Goal: Information Seeking & Learning: Understand process/instructions

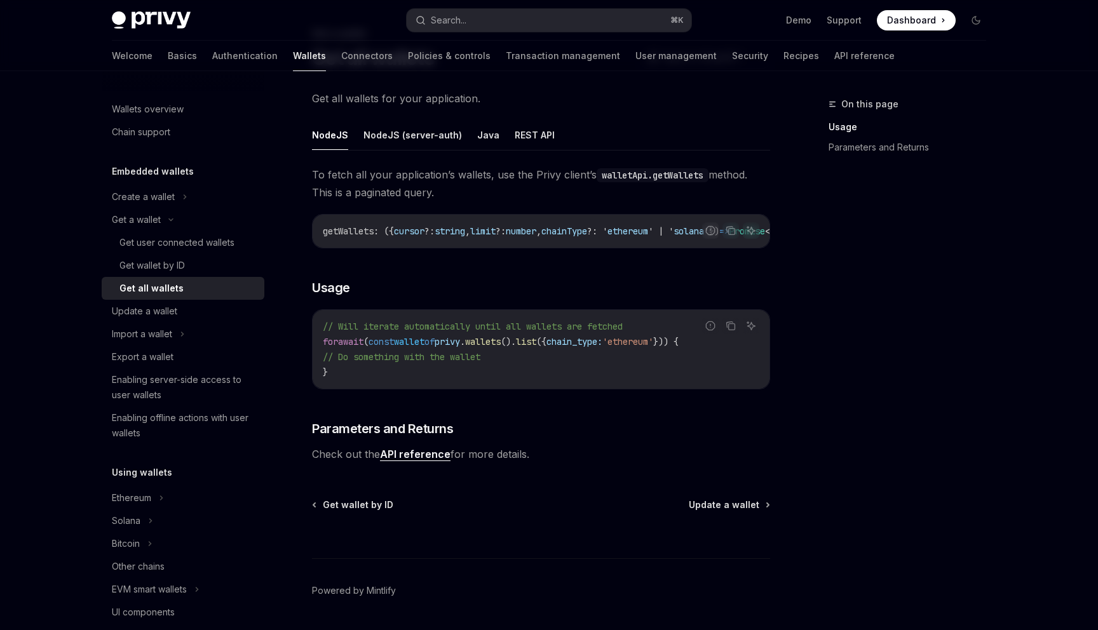
scroll to position [76, 0]
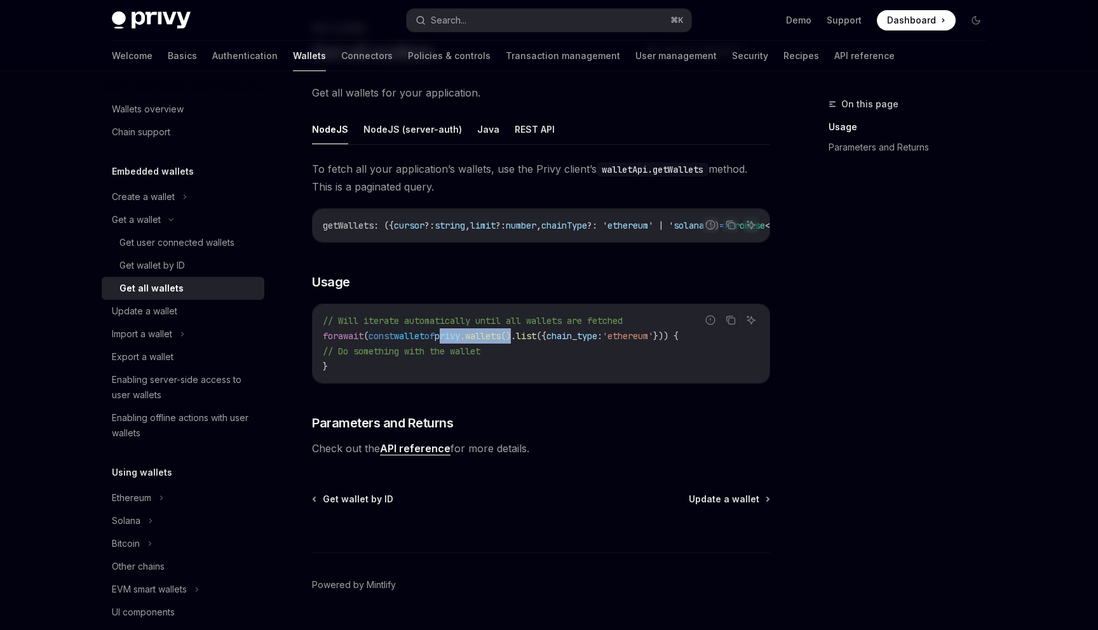
drag, startPoint x: 467, startPoint y: 340, endPoint x: 548, endPoint y: 348, distance: 81.8
click at [548, 348] on code "// Will iterate automatically until all wallets are fetched for await ( const w…" at bounding box center [541, 343] width 437 height 61
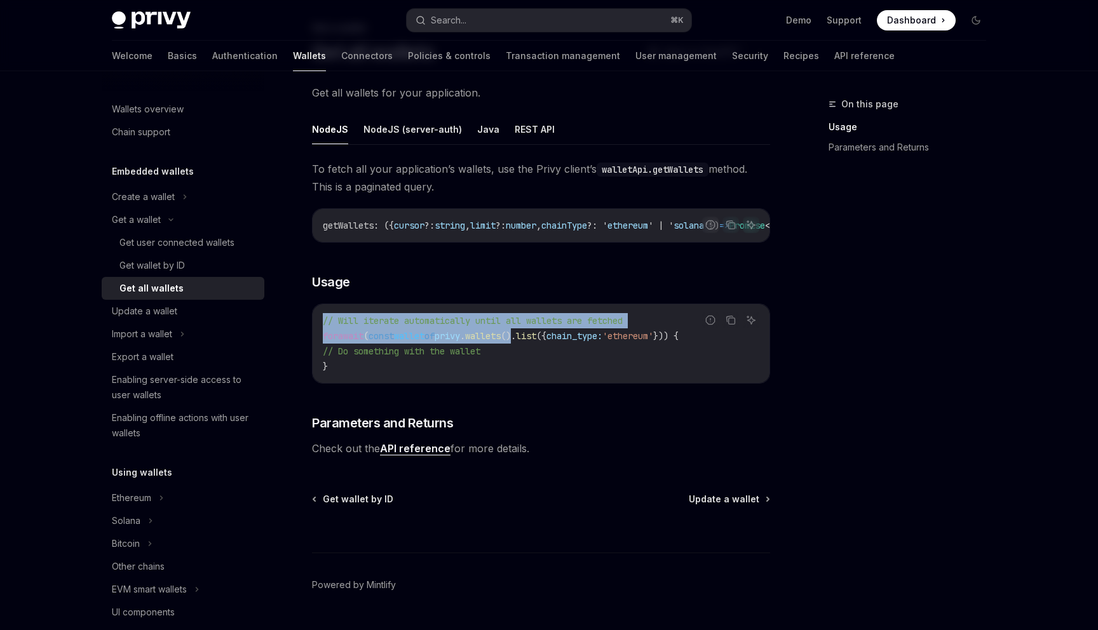
click at [708, 344] on div "Report incorrect code" at bounding box center [711, 340] width 90 height 13
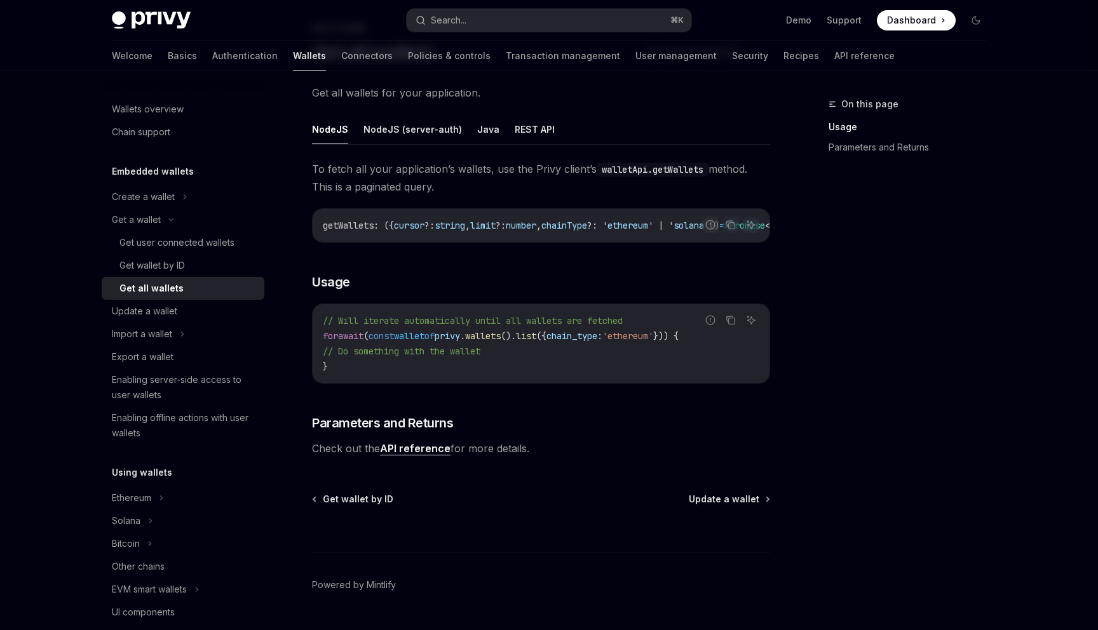
click at [708, 343] on div "Report incorrect code" at bounding box center [711, 340] width 90 height 13
click at [460, 340] on span "privy" at bounding box center [447, 335] width 25 height 11
click at [460, 341] on span "privy" at bounding box center [447, 335] width 25 height 11
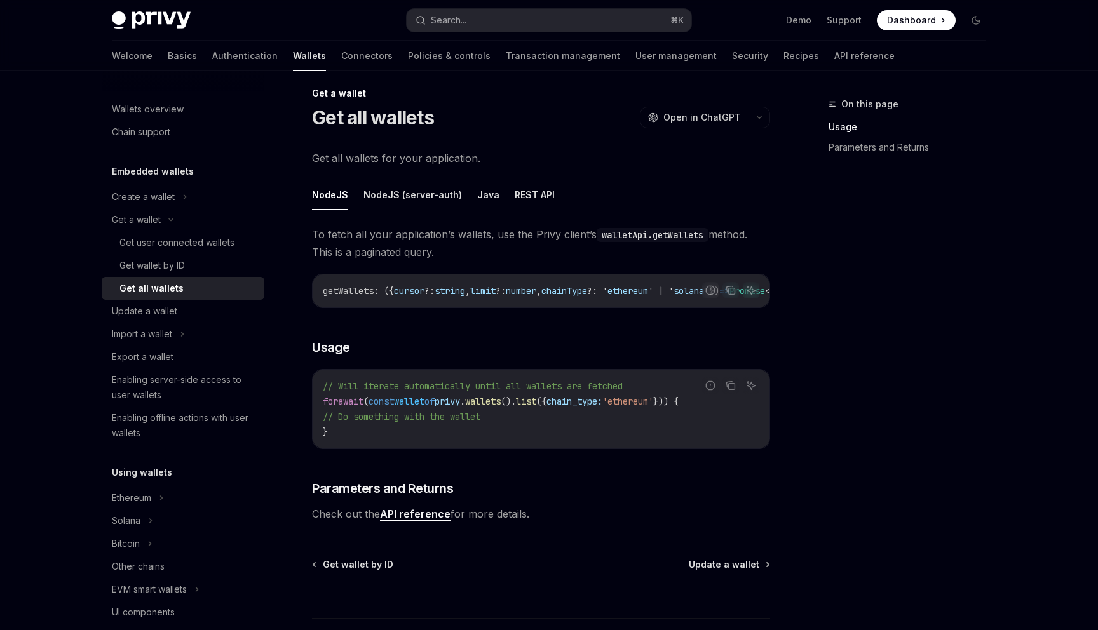
scroll to position [0, 0]
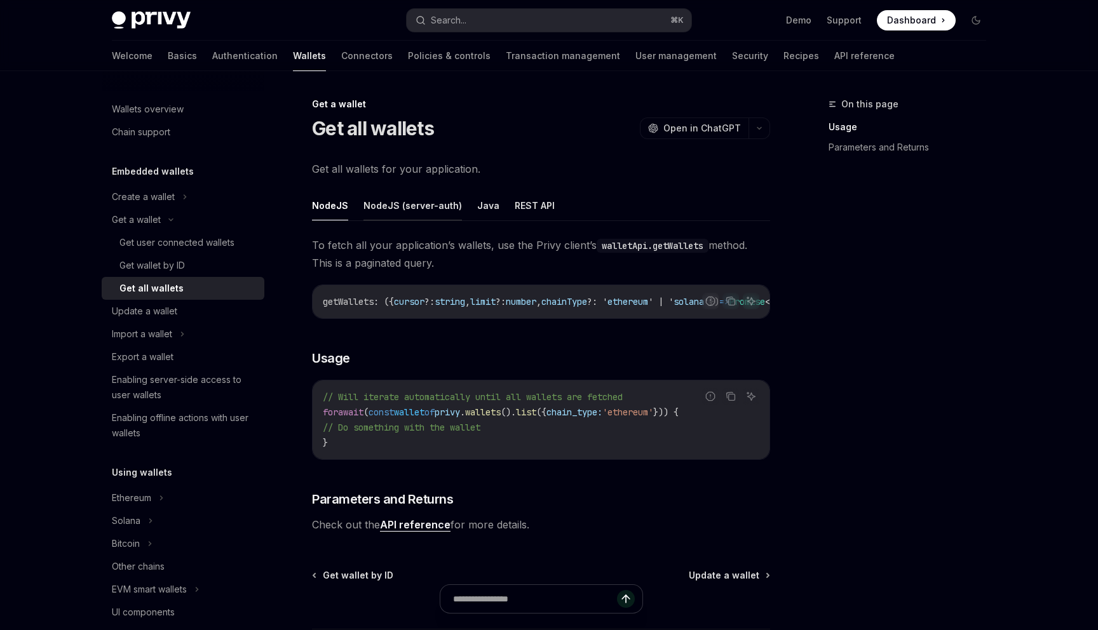
click at [400, 206] on button "NodeJS (server-auth)" at bounding box center [412, 206] width 98 height 30
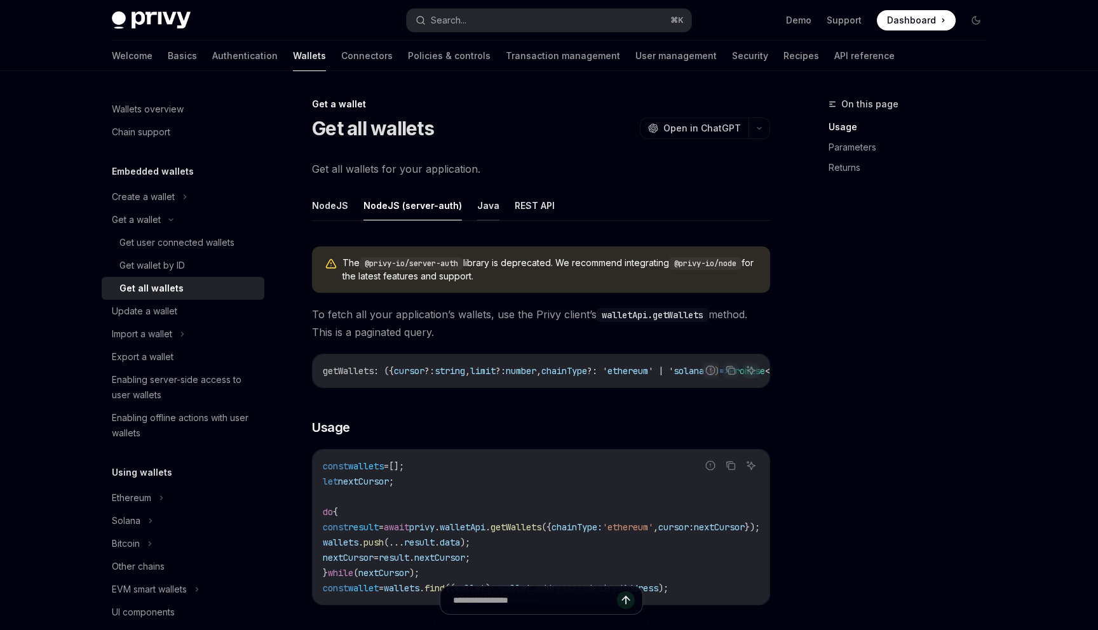
click at [485, 211] on button "Java" at bounding box center [488, 206] width 22 height 30
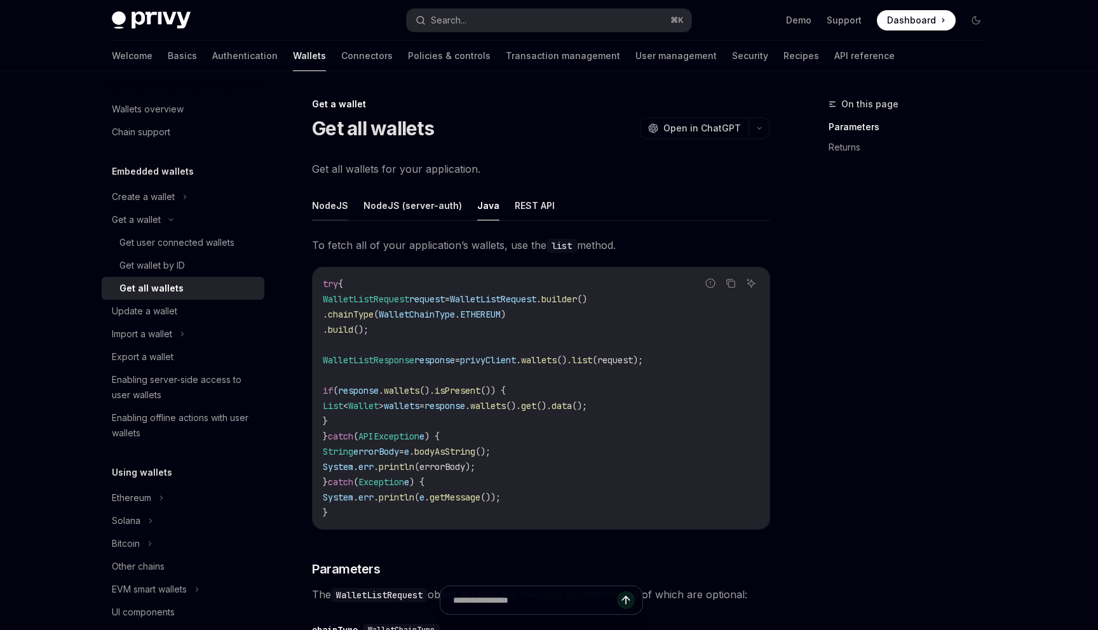
click at [332, 210] on button "NodeJS" at bounding box center [330, 206] width 36 height 30
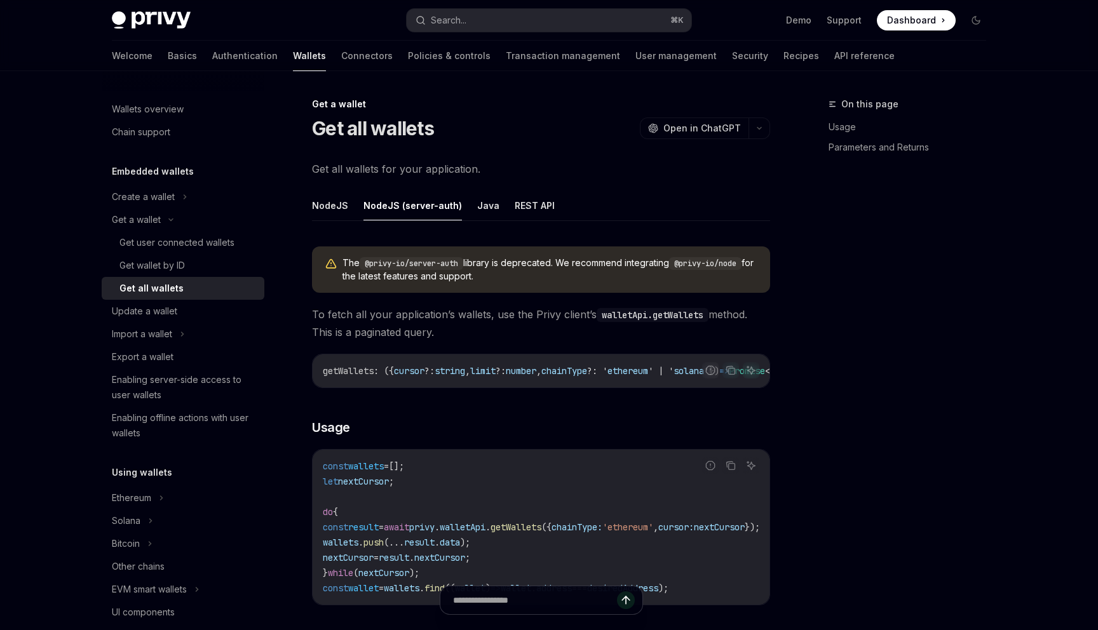
type textarea "*"
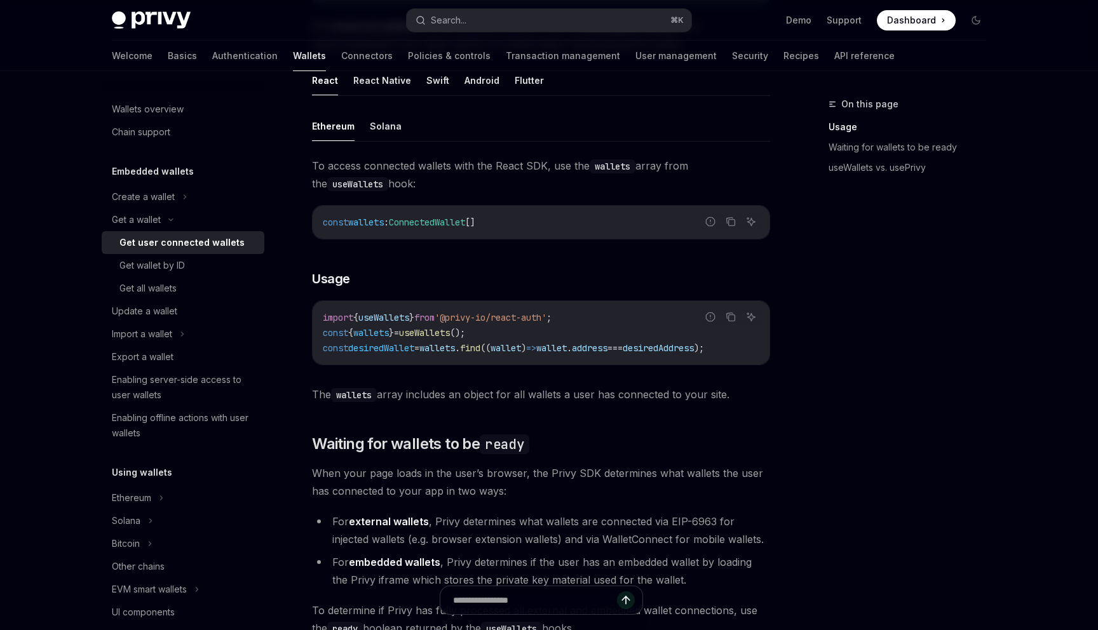
scroll to position [390, 0]
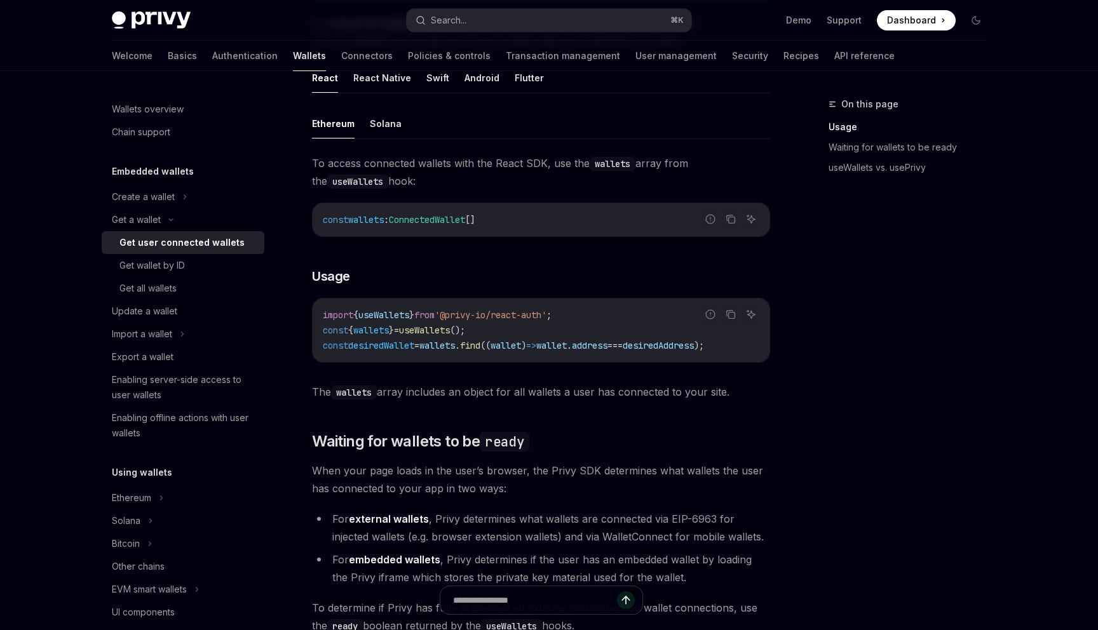
click at [389, 335] on span "wallets" at bounding box center [371, 330] width 36 height 11
click at [450, 329] on span "useWallets" at bounding box center [424, 330] width 51 height 11
click at [389, 330] on span "wallets" at bounding box center [371, 330] width 36 height 11
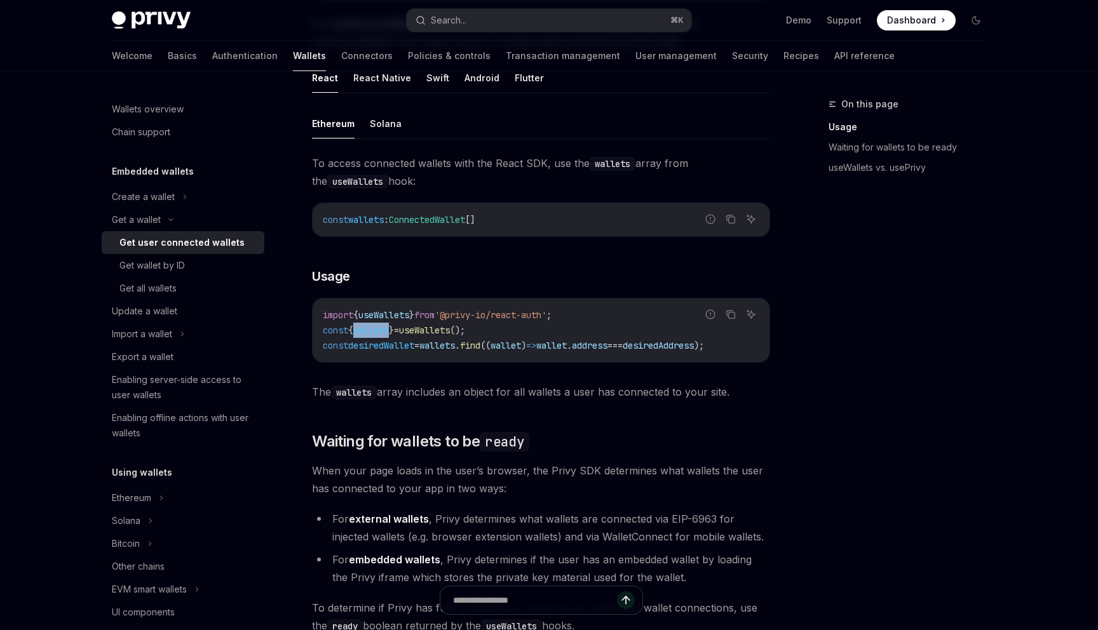
click at [389, 330] on span "wallets" at bounding box center [371, 330] width 36 height 11
click at [465, 327] on span "();" at bounding box center [457, 330] width 15 height 11
click at [381, 329] on span "wallets" at bounding box center [371, 330] width 36 height 11
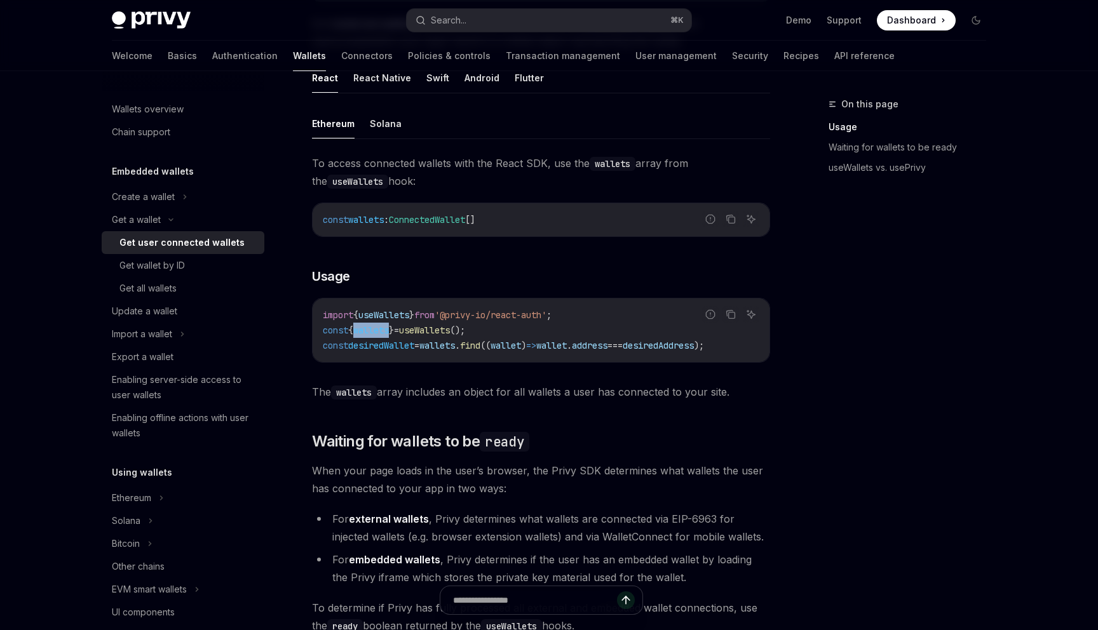
click at [381, 329] on span "wallets" at bounding box center [371, 330] width 36 height 11
click at [441, 330] on span "useWallets" at bounding box center [424, 330] width 51 height 11
click at [389, 329] on span "wallets" at bounding box center [371, 330] width 36 height 11
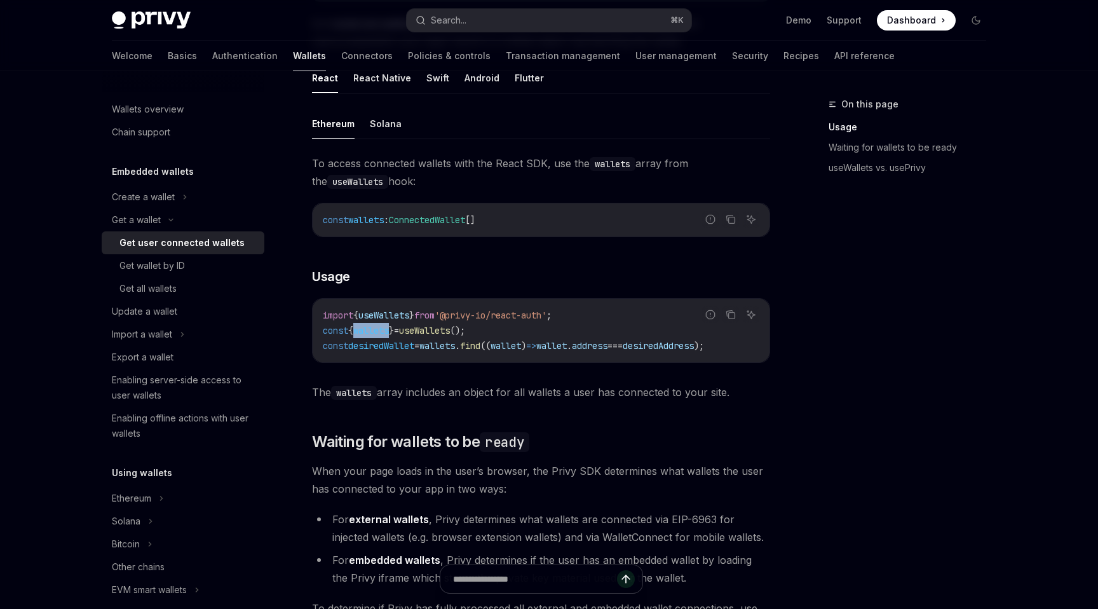
type textarea "*"
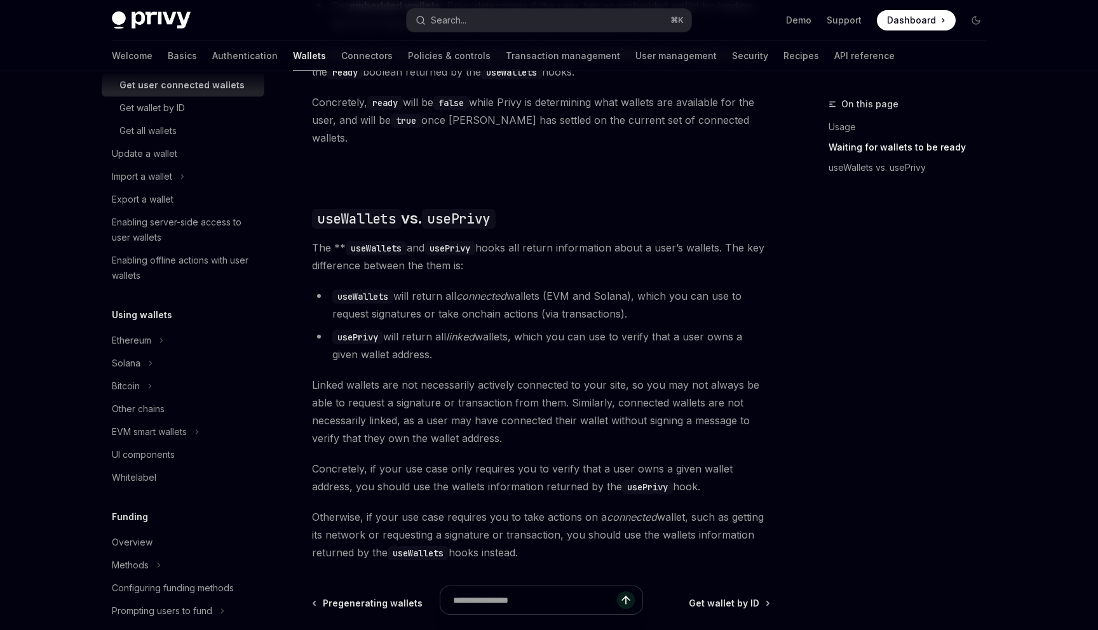
scroll to position [0, 0]
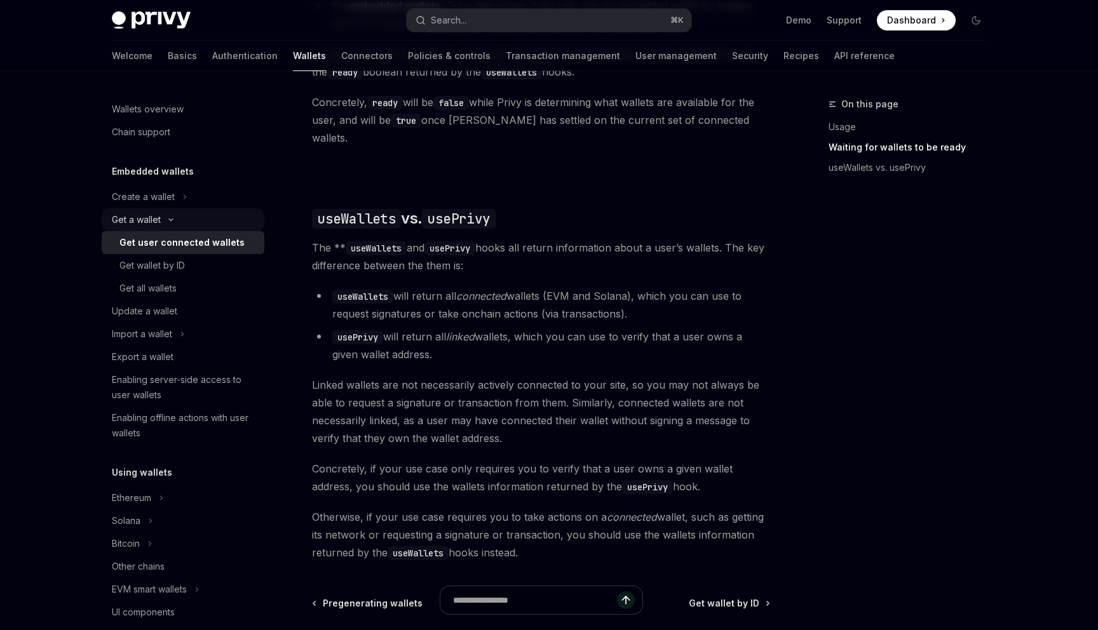
click at [161, 217] on button "Get a wallet" at bounding box center [183, 219] width 163 height 23
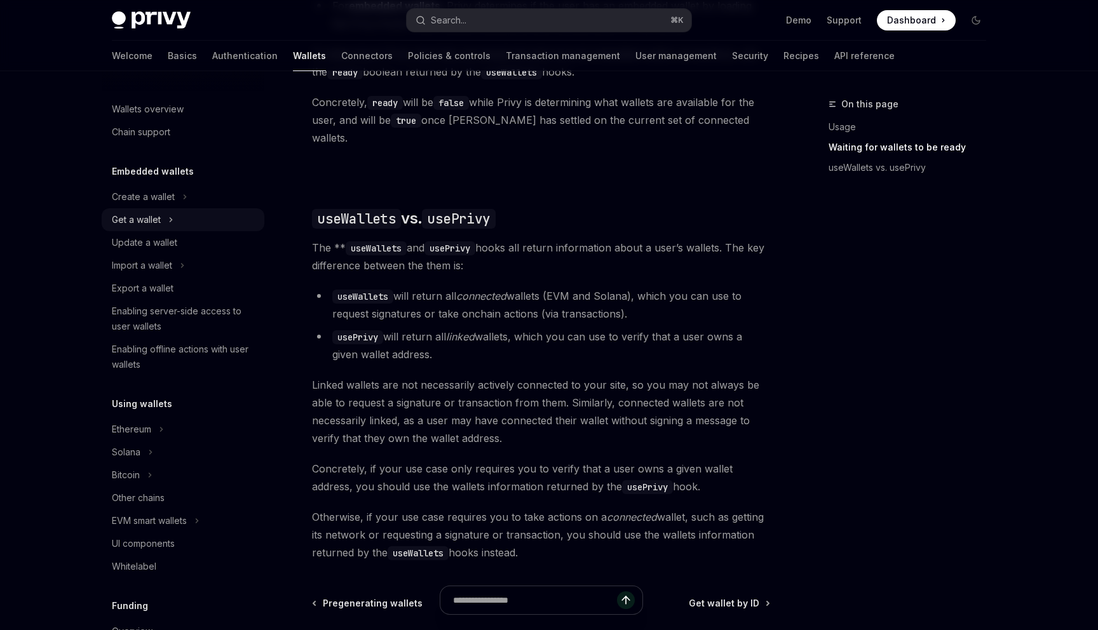
click at [161, 217] on button "Get a wallet" at bounding box center [183, 219] width 163 height 23
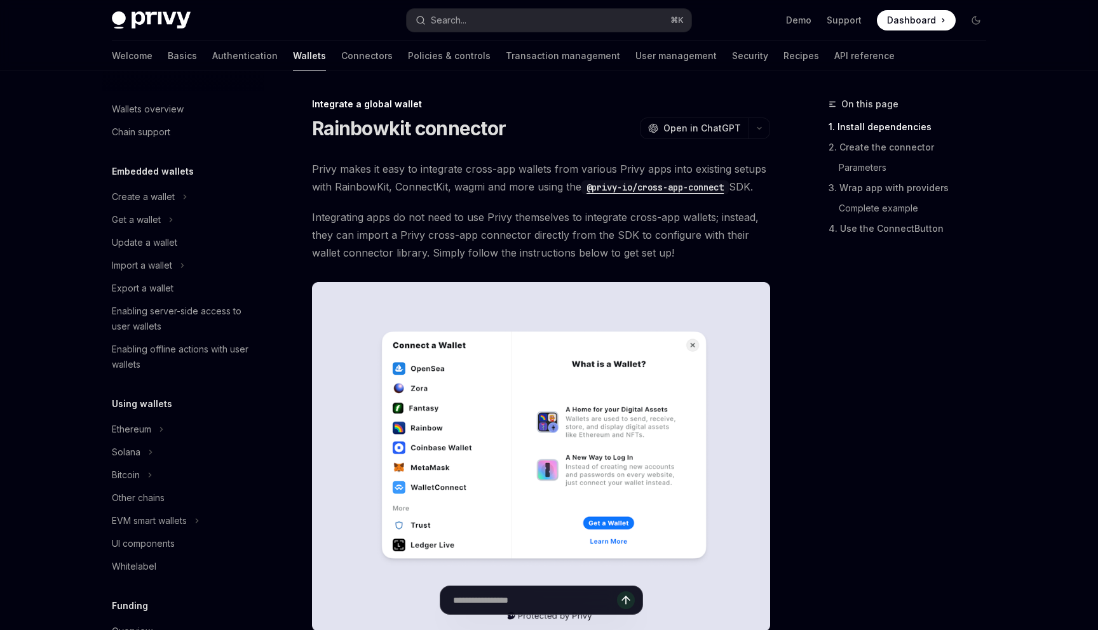
scroll to position [621, 0]
